Goal: Task Accomplishment & Management: Use online tool/utility

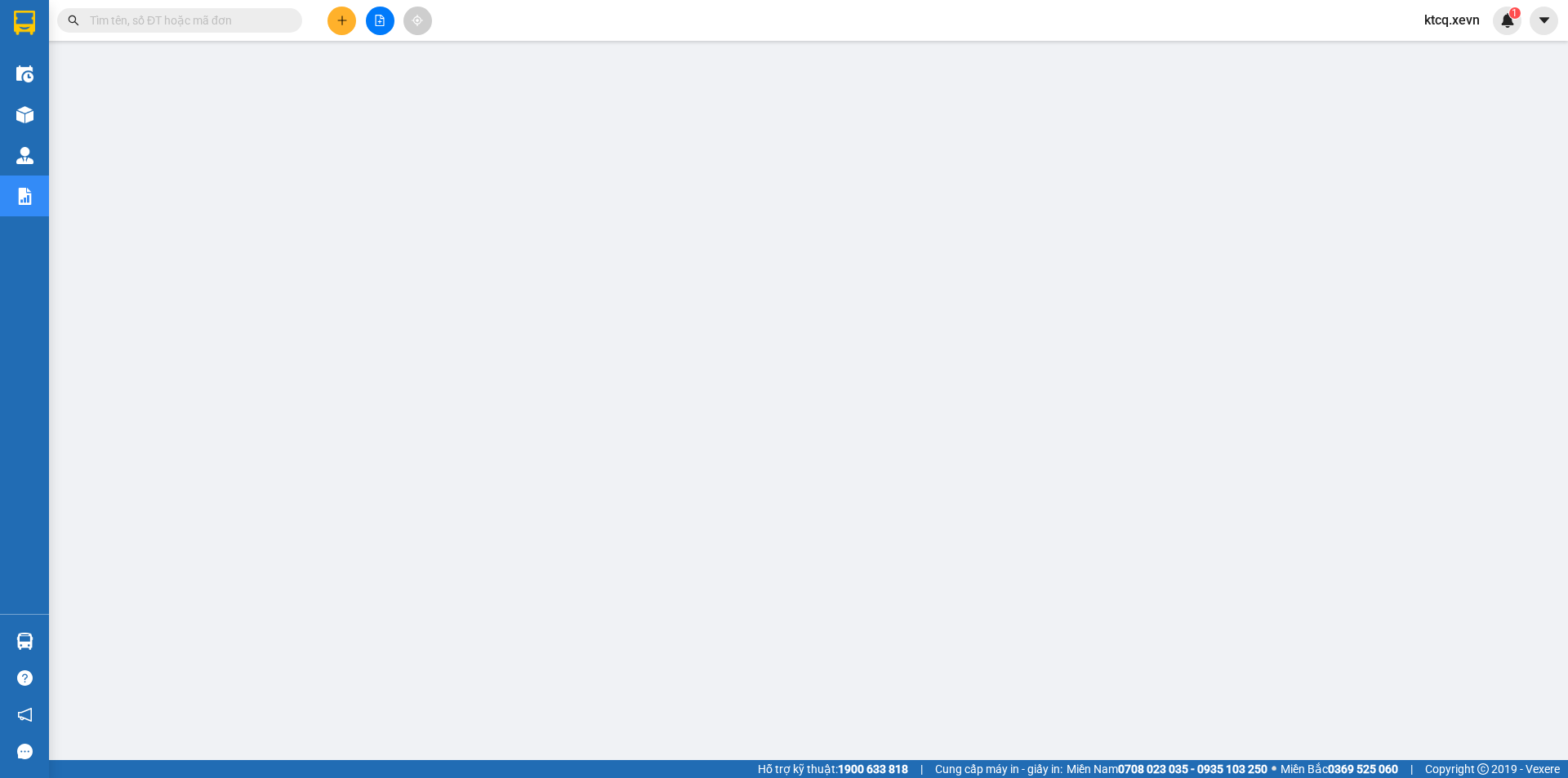
click at [210, 29] on input "text" at bounding box center [186, 20] width 193 height 18
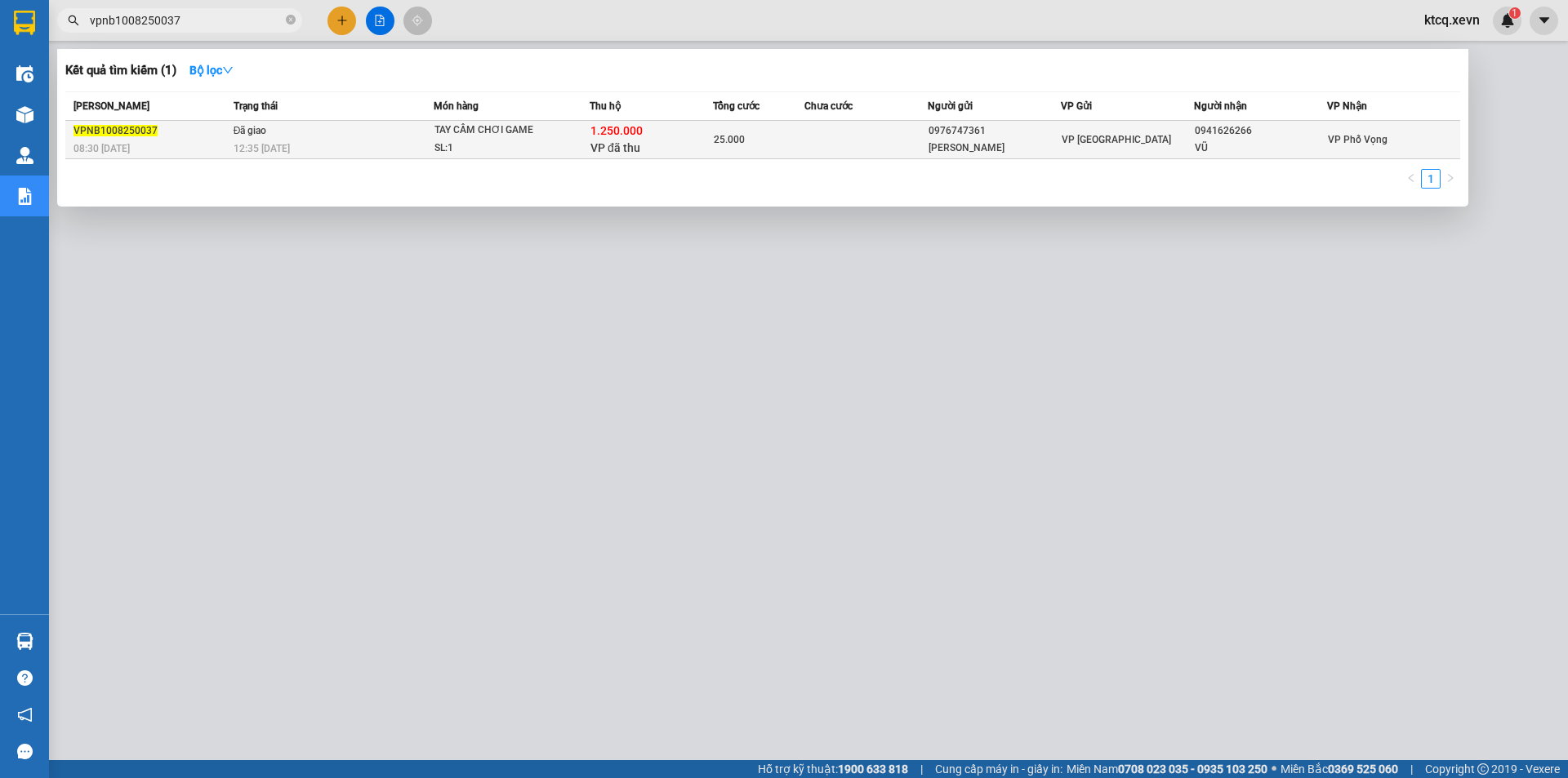
type input "vpnb1008250037"
click at [489, 134] on div "TAY CẦM CHƠI GAME" at bounding box center [496, 131] width 123 height 18
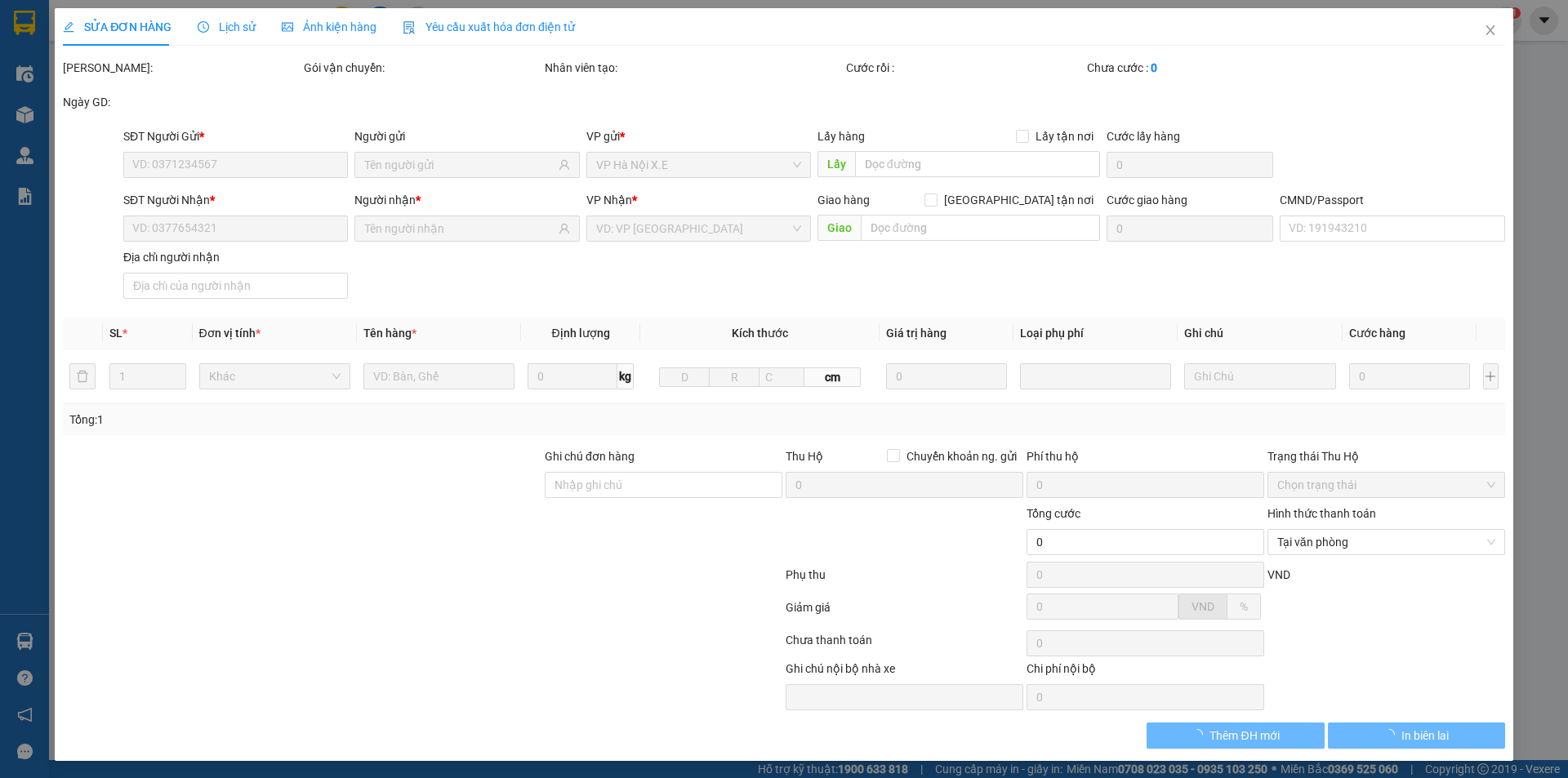
type input "0976747361"
type input "[PERSON_NAME]"
type input "0941626266"
type input "VŨ"
type input "[PERSON_NAME]"
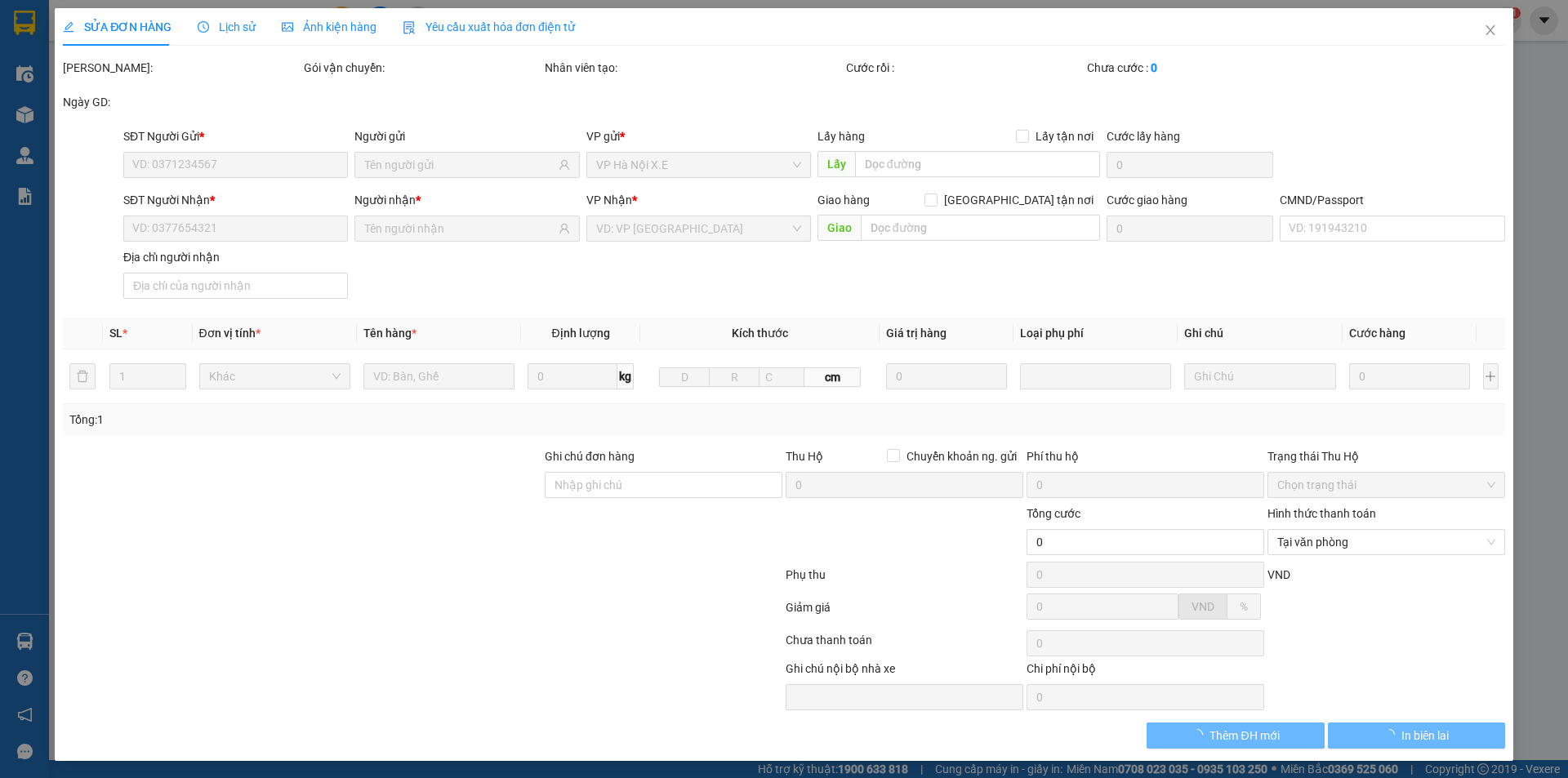
checkbox input "true"
type input "1.250.000"
type input "30.000"
type input "25.000"
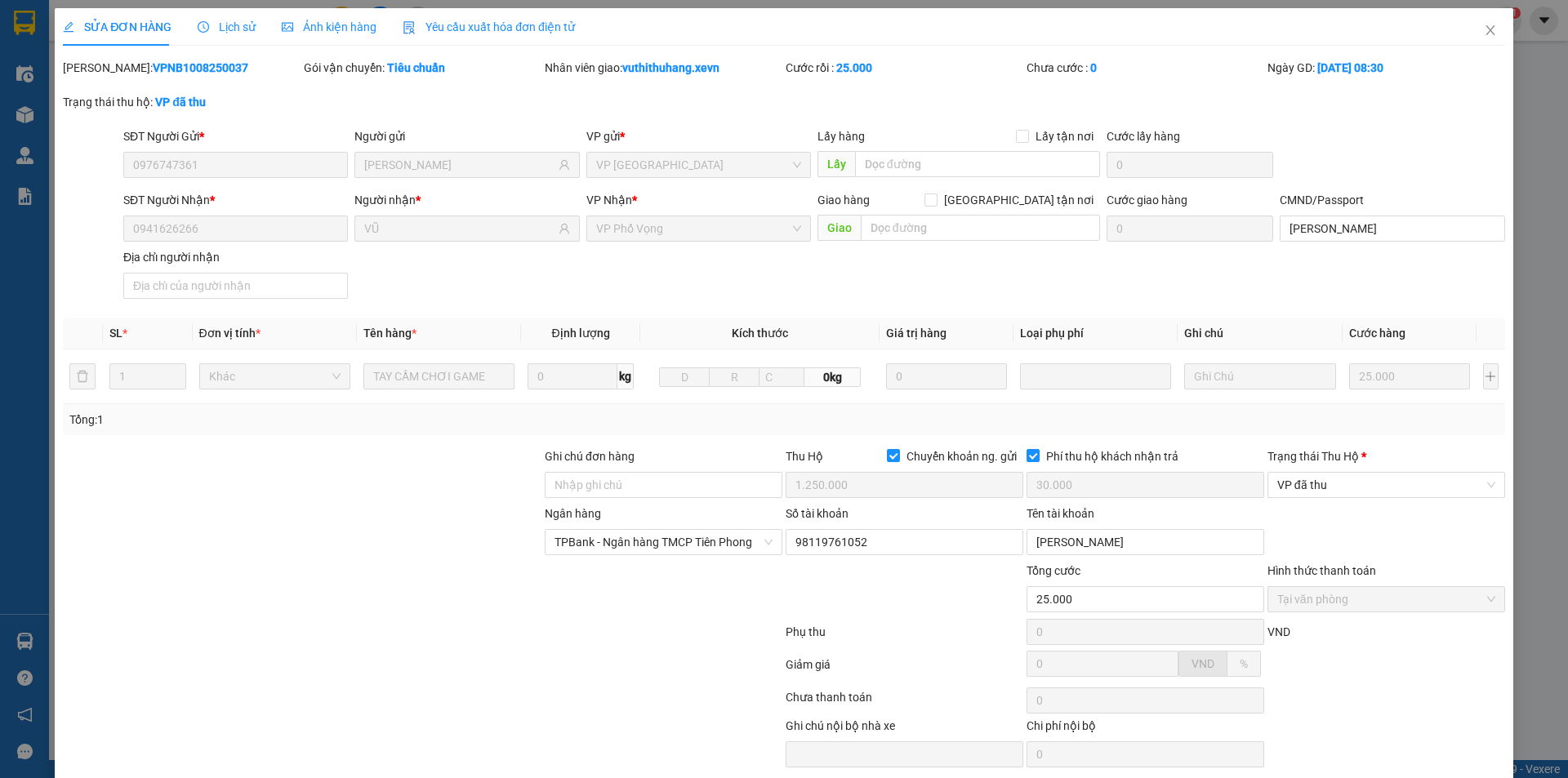
scroll to position [60, 0]
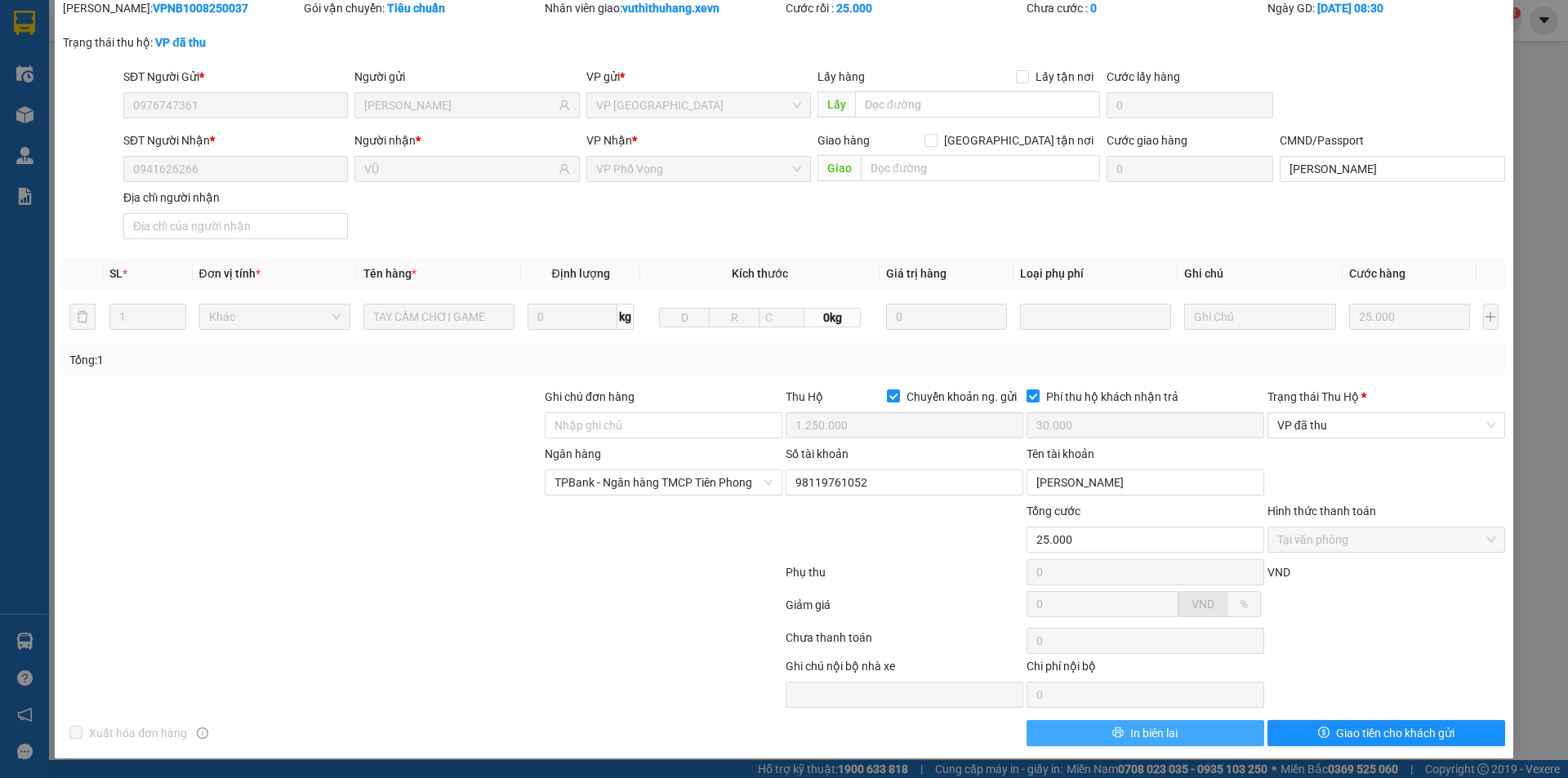
click at [1159, 727] on span "In biên lai" at bounding box center [1154, 732] width 48 height 18
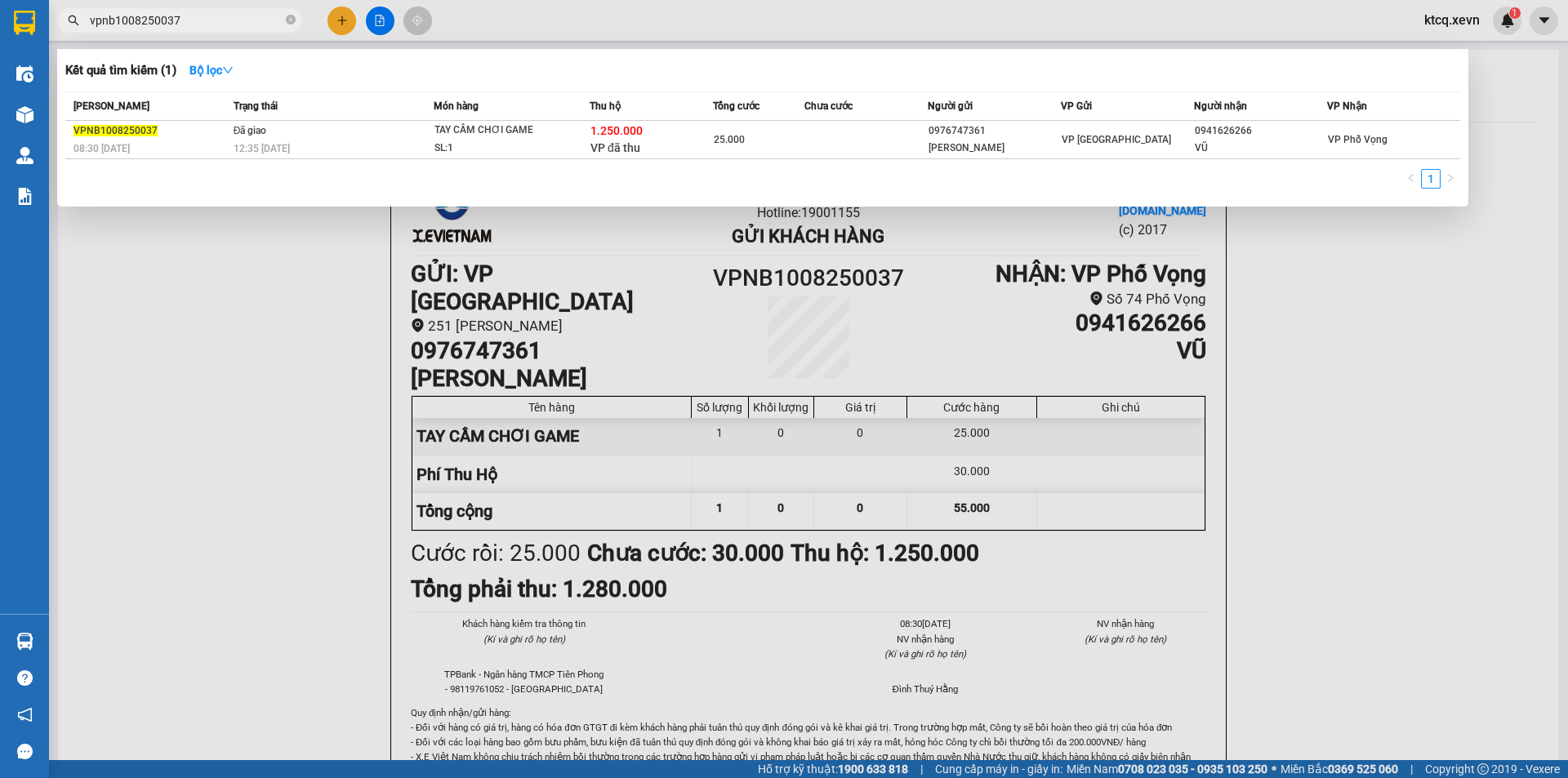
drag, startPoint x: 196, startPoint y: 24, endPoint x: 57, endPoint y: 10, distance: 139.7
click at [57, 10] on div "vpnb1008250037" at bounding box center [159, 20] width 318 height 24
